Goal: Navigation & Orientation: Find specific page/section

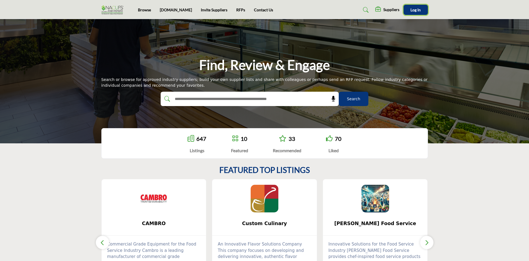
click at [414, 9] on span "Log In" at bounding box center [415, 9] width 10 height 5
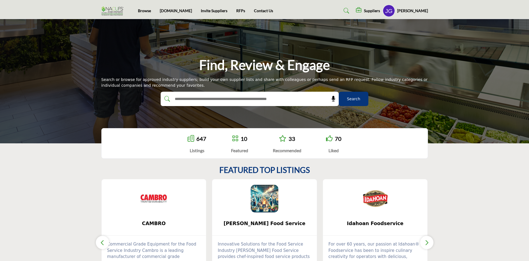
click at [418, 11] on h5 "[PERSON_NAME]" at bounding box center [412, 11] width 31 height 6
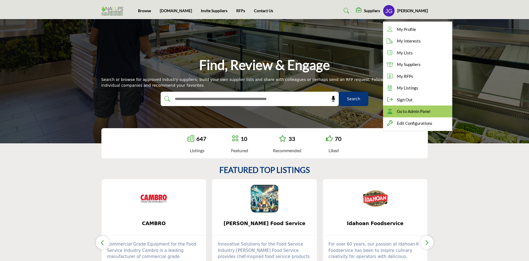
click at [428, 114] on span "Go to Admin Panel" at bounding box center [413, 111] width 33 height 6
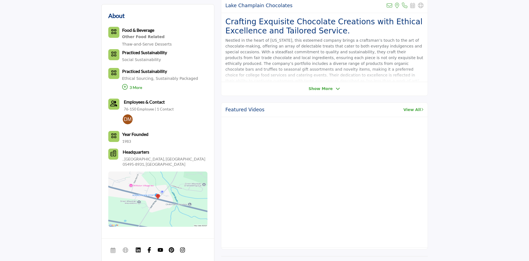
scroll to position [166, 0]
